Goal: Use online tool/utility: Utilize a website feature to perform a specific function

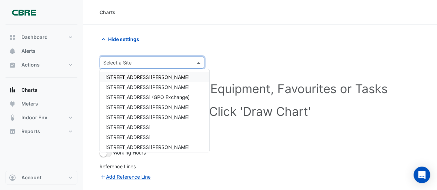
click at [199, 62] on span at bounding box center [199, 62] width 9 height 7
click at [126, 86] on span "[STREET_ADDRESS][PERSON_NAME]" at bounding box center [147, 87] width 84 height 6
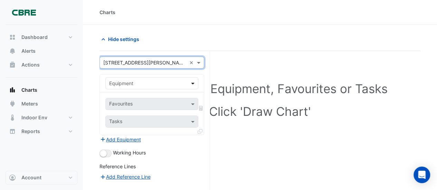
click at [194, 83] on span at bounding box center [193, 83] width 9 height 7
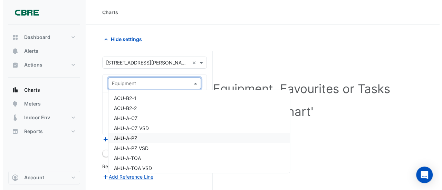
scroll to position [46, 0]
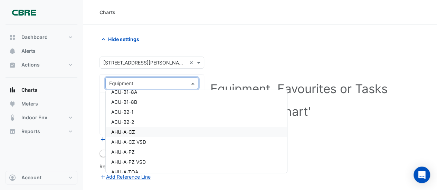
click at [118, 131] on span "AHU-A-CZ" at bounding box center [123, 132] width 24 height 6
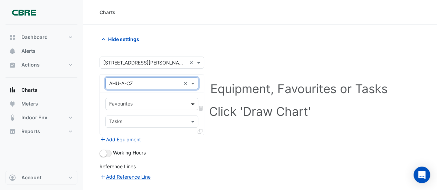
click at [193, 102] on span at bounding box center [193, 104] width 9 height 7
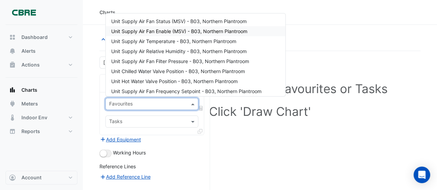
click at [166, 30] on span "Unit Supply Air Fan Enable (MSV) - B03, Northern Plantroom" at bounding box center [179, 31] width 136 height 6
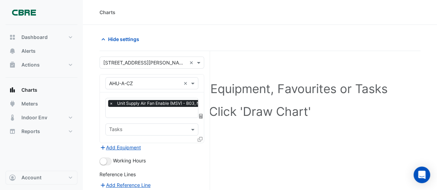
click at [200, 137] on icon at bounding box center [200, 139] width 5 height 5
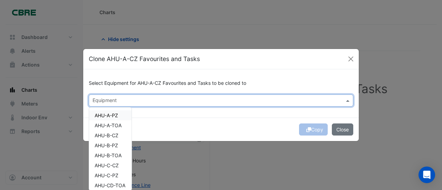
click at [350, 100] on span at bounding box center [349, 100] width 9 height 7
click at [102, 115] on span "AHU-A-PZ" at bounding box center [107, 116] width 24 height 6
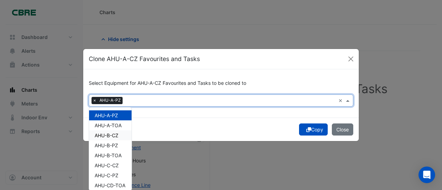
click at [106, 134] on span "AHU-B-CZ" at bounding box center [107, 136] width 24 height 6
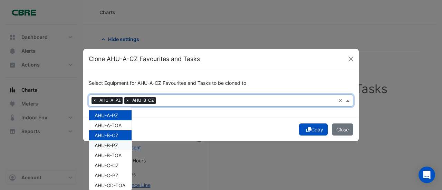
click at [106, 143] on span "AHU-B-PZ" at bounding box center [107, 146] width 24 height 6
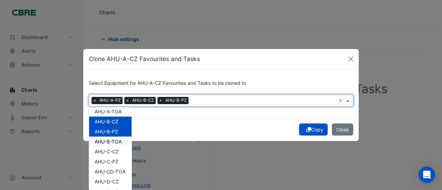
click at [108, 141] on span "AHU-B-TOA" at bounding box center [108, 142] width 27 height 6
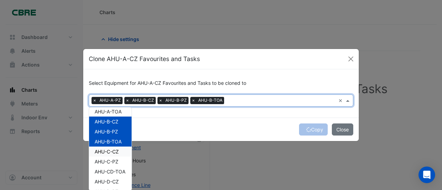
click at [107, 151] on span "AHU-C-CZ" at bounding box center [107, 152] width 24 height 6
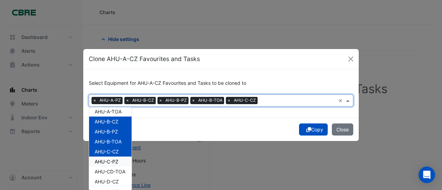
click at [104, 160] on span "AHU-C-PZ" at bounding box center [107, 162] width 24 height 6
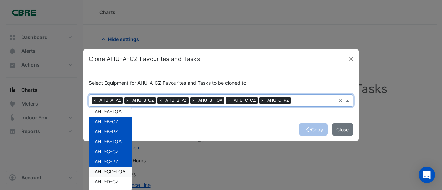
click at [111, 170] on span "AHU-CD-TOA" at bounding box center [110, 172] width 31 height 6
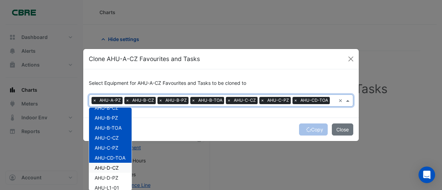
scroll to position [41, 0]
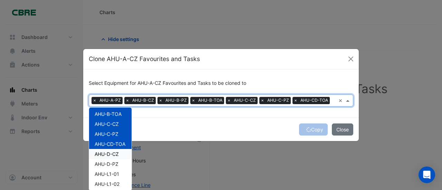
click at [102, 152] on span "AHU-D-CZ" at bounding box center [107, 154] width 24 height 6
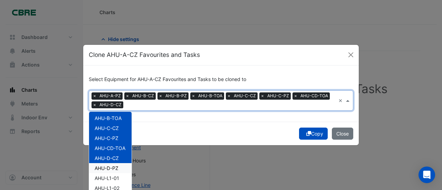
click at [103, 167] on span "AHU-D-PZ" at bounding box center [107, 169] width 24 height 6
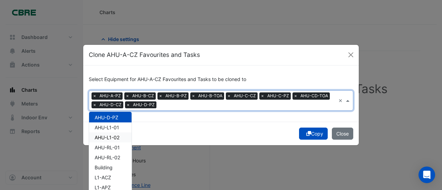
scroll to position [86, 0]
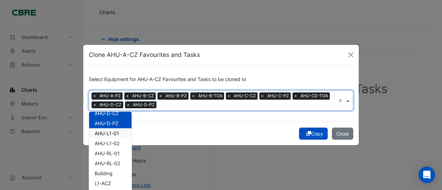
click at [96, 131] on span "AHU-L1-01" at bounding box center [107, 134] width 25 height 6
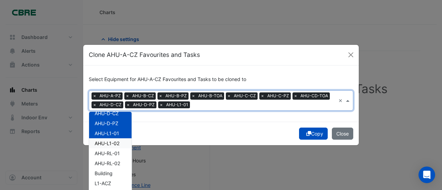
click at [102, 141] on span "AHU-L1-02" at bounding box center [107, 144] width 25 height 6
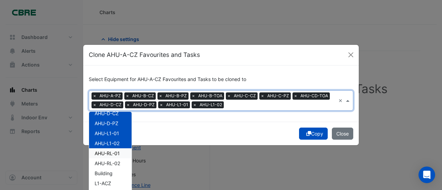
click at [101, 151] on span "AHU-RL-01" at bounding box center [107, 154] width 25 height 6
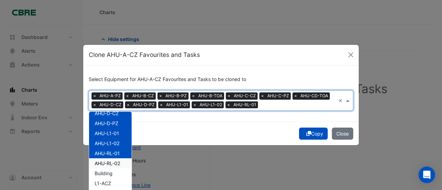
click at [99, 161] on span "AHU-RL-02" at bounding box center [108, 164] width 26 height 6
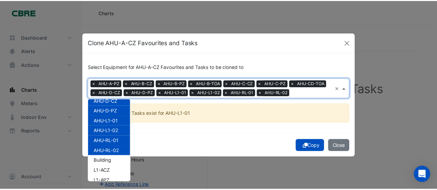
scroll to position [0, 0]
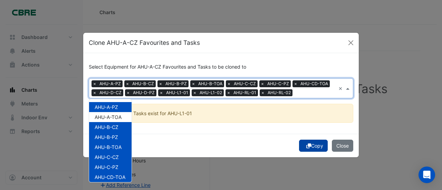
click at [311, 144] on button "Copy" at bounding box center [313, 146] width 29 height 12
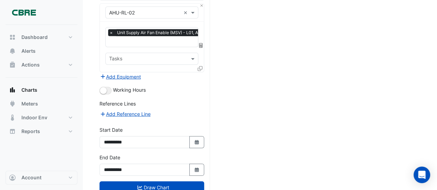
scroll to position [939, 0]
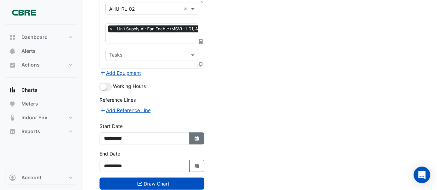
click at [197, 137] on icon "button" at bounding box center [197, 139] width 4 height 4
select select "*"
select select "****"
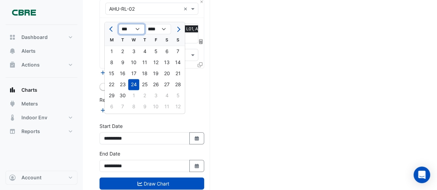
click at [136, 27] on select "*** *** *** *** *** *** *** *** *** ***" at bounding box center [132, 29] width 26 height 10
select select "**"
click at [119, 24] on select "*** *** *** *** *** *** *** *** *** ***" at bounding box center [132, 29] width 26 height 10
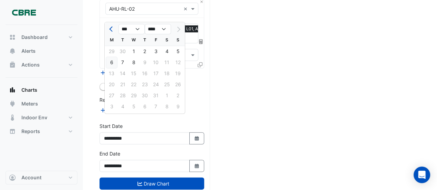
click at [111, 61] on div "6" at bounding box center [111, 62] width 11 height 11
type input "**********"
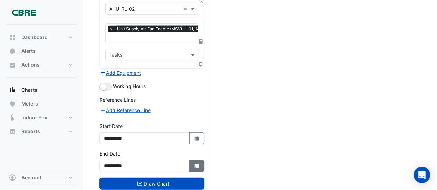
click at [198, 164] on icon "Select Date" at bounding box center [197, 166] width 6 height 5
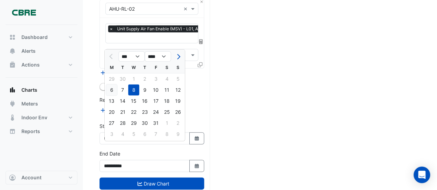
click at [110, 89] on div "6" at bounding box center [111, 90] width 11 height 11
type input "**********"
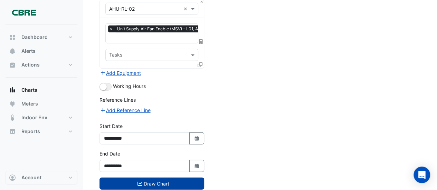
click at [144, 178] on button "Draw Chart" at bounding box center [152, 184] width 105 height 12
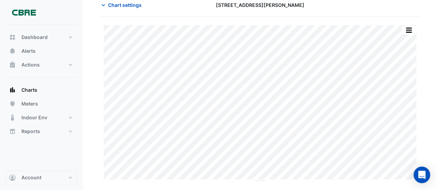
scroll to position [30, 0]
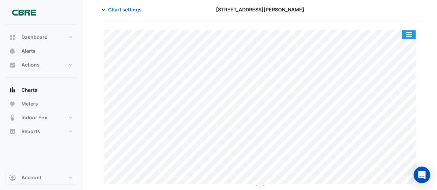
click at [410, 31] on button "button" at bounding box center [409, 34] width 14 height 9
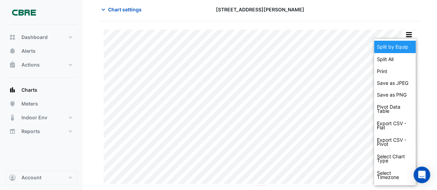
click at [385, 46] on div "Split by Equip" at bounding box center [394, 47] width 41 height 12
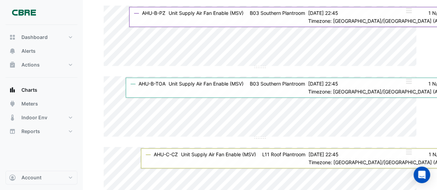
scroll to position [268, 0]
